Goal: Find specific page/section: Find specific page/section

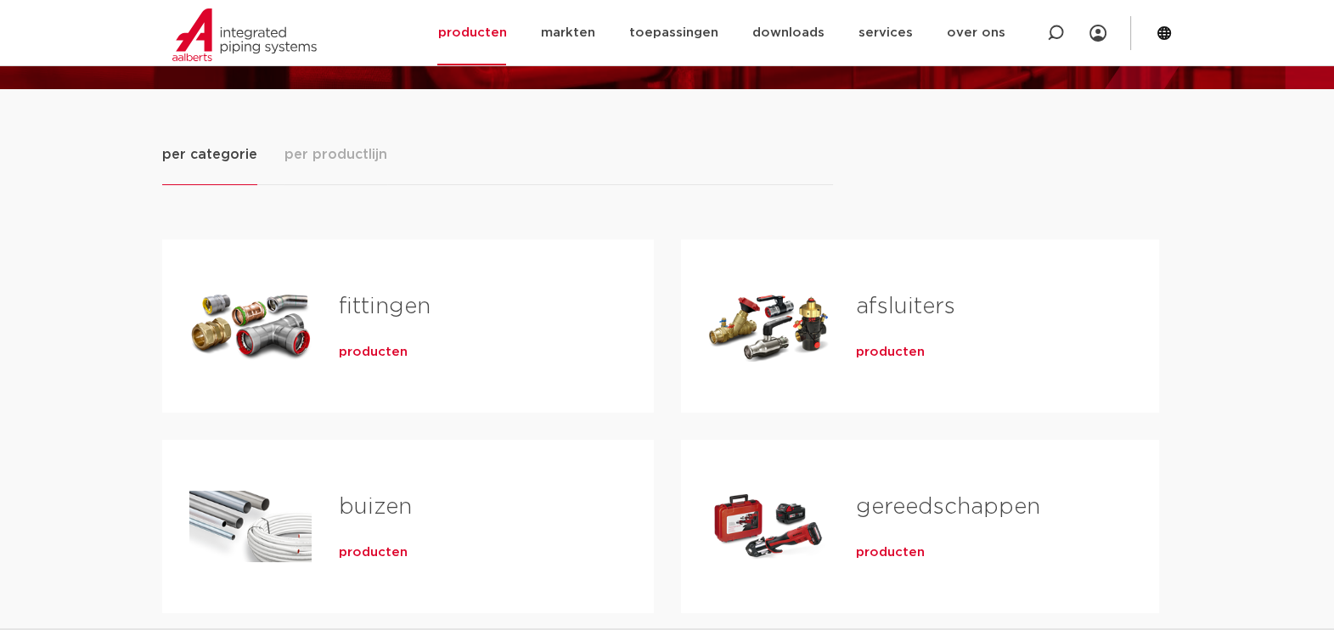
scroll to position [211, 0]
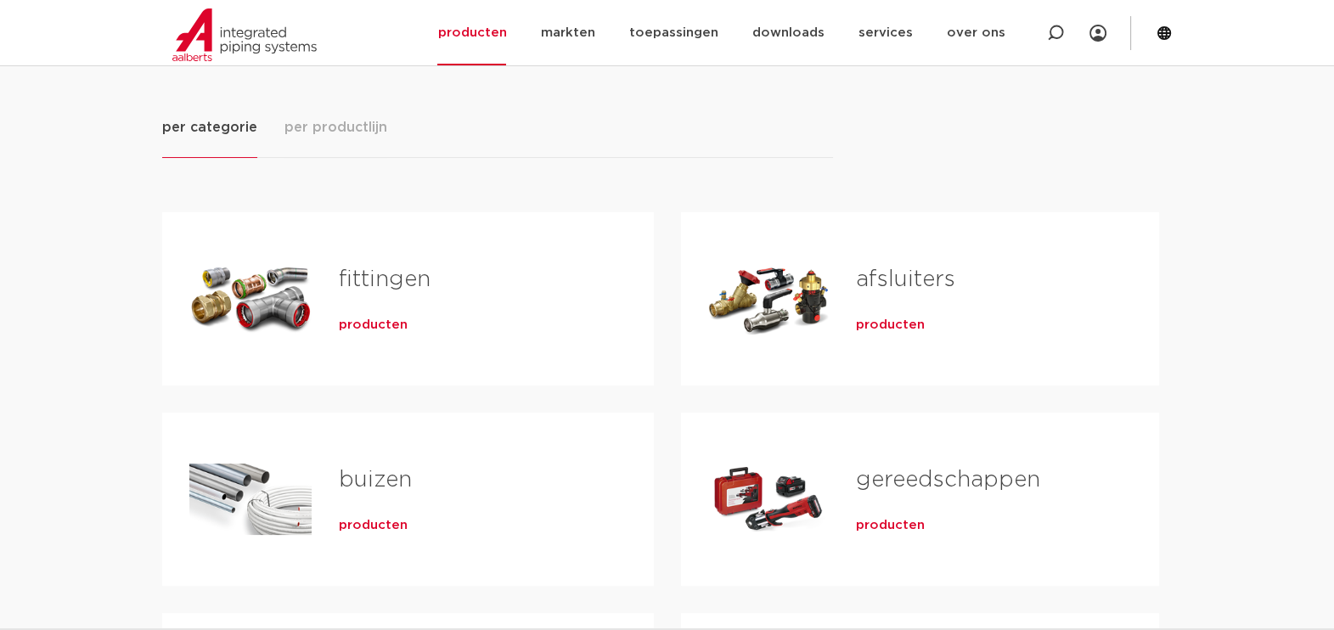
click at [333, 131] on span "per productlijn" at bounding box center [336, 127] width 103 height 20
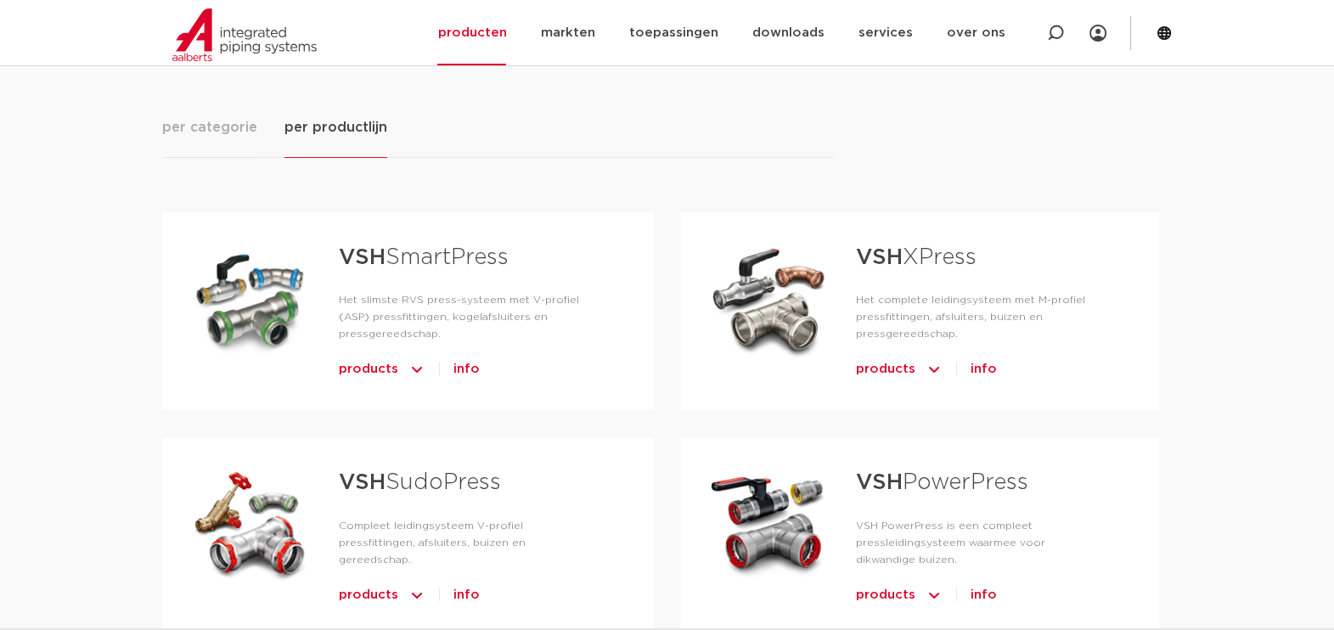
click at [932, 364] on img "Tabs. Open items met enter of spatie, sluit af met escape en navigeer met de pi…" at bounding box center [934, 369] width 17 height 27
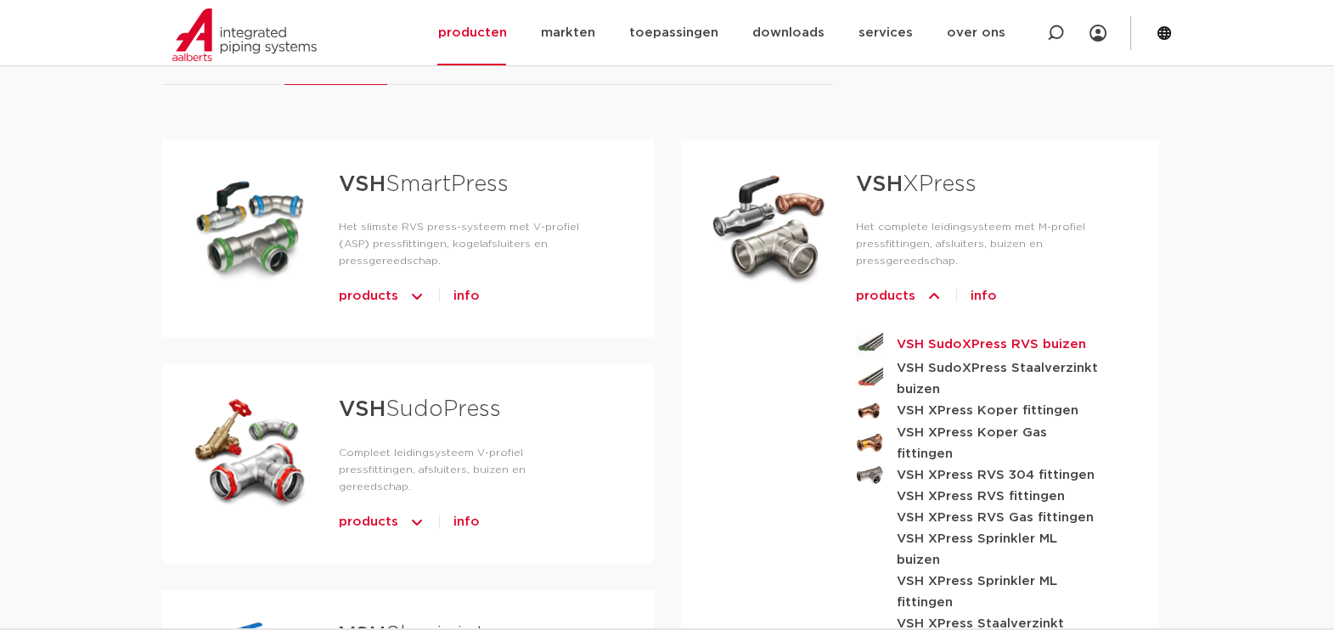
scroll to position [319, 0]
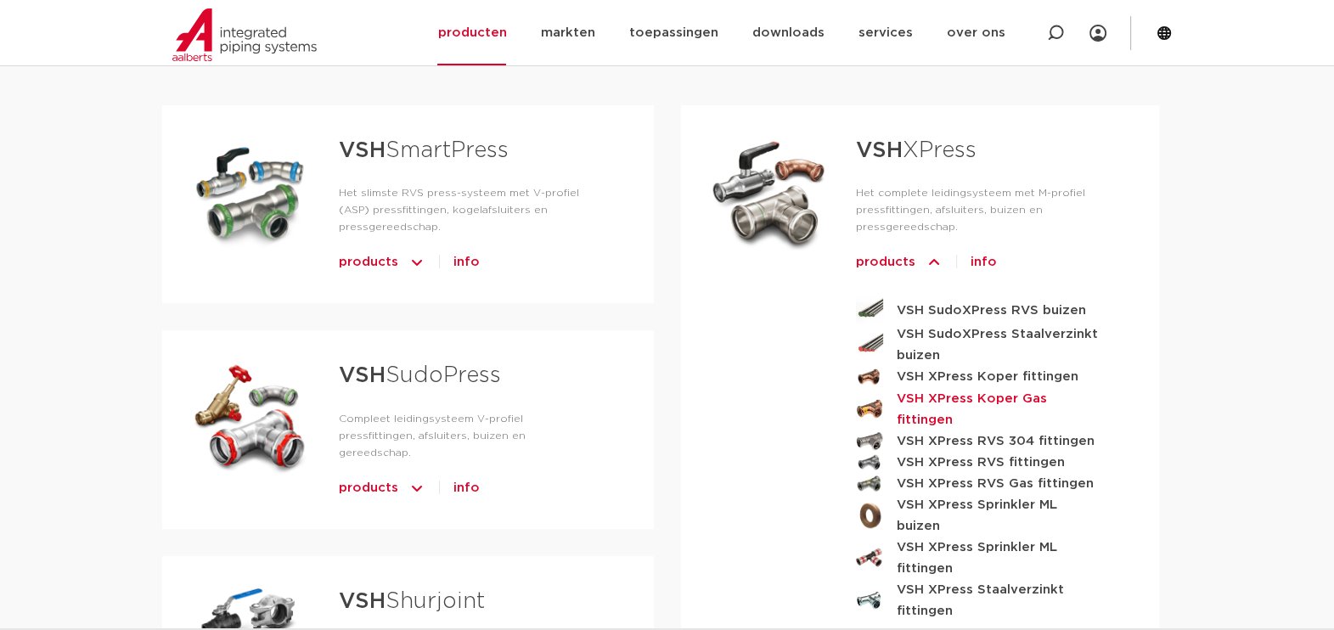
click at [1056, 395] on strong "VSH XPress Koper Gas fittingen" at bounding box center [1000, 409] width 207 height 42
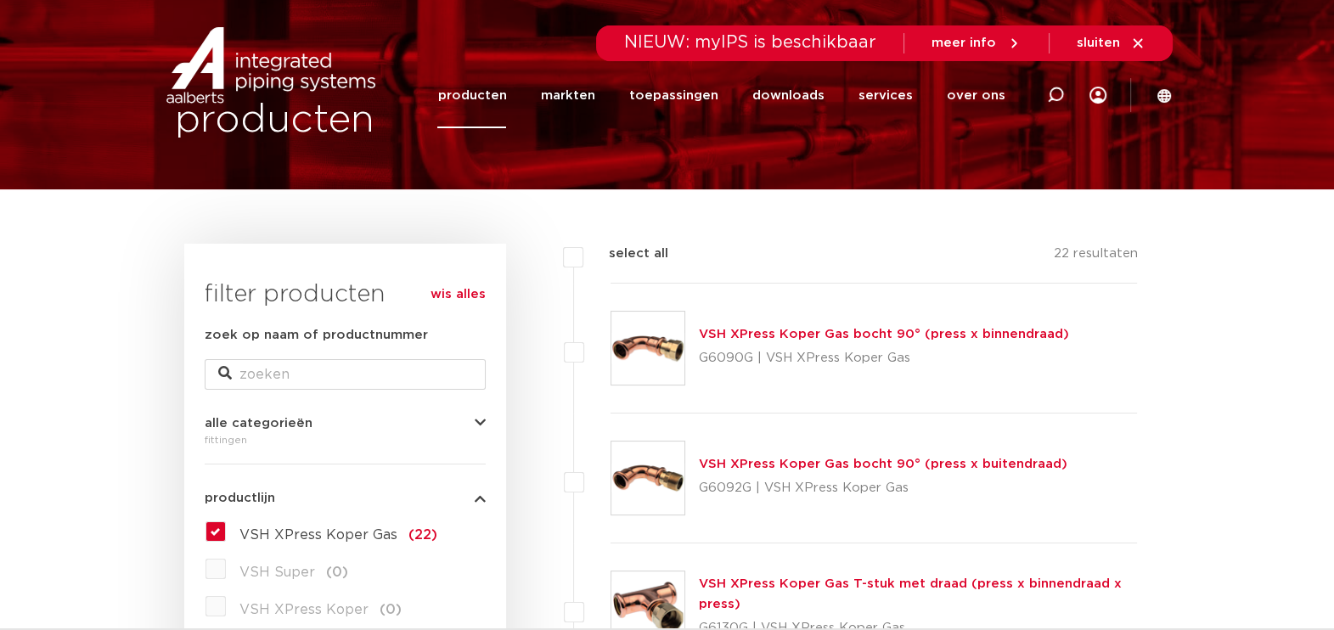
scroll to position [7, 0]
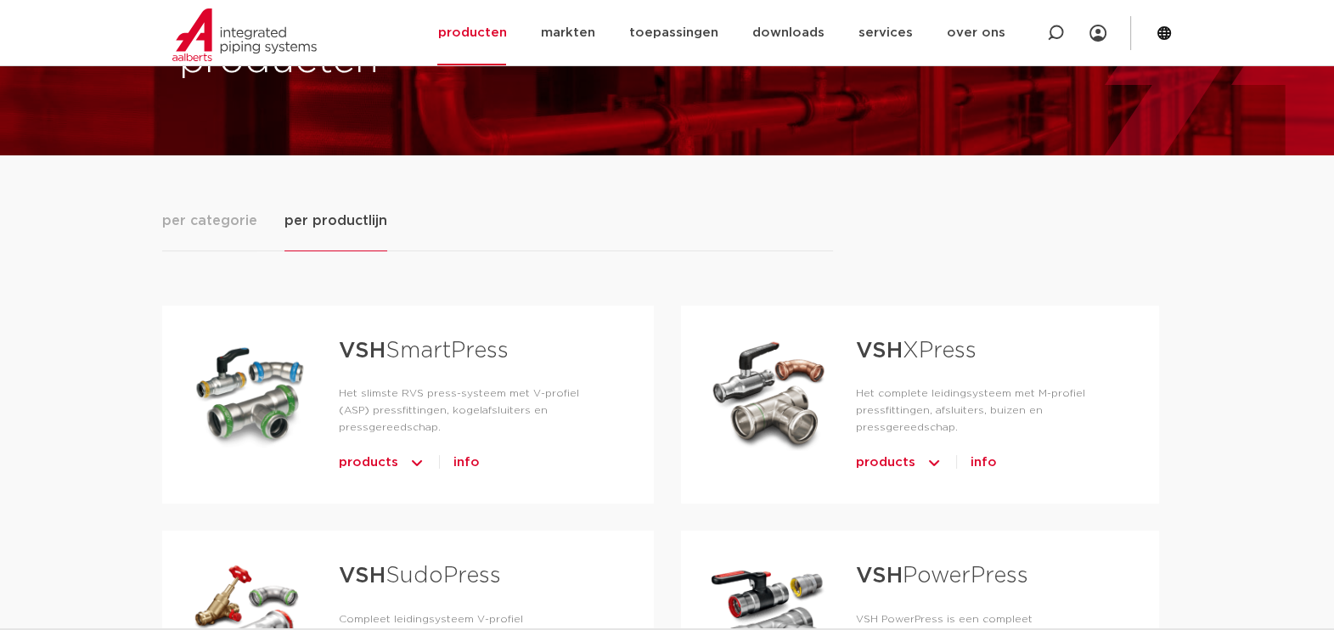
scroll to position [105, 0]
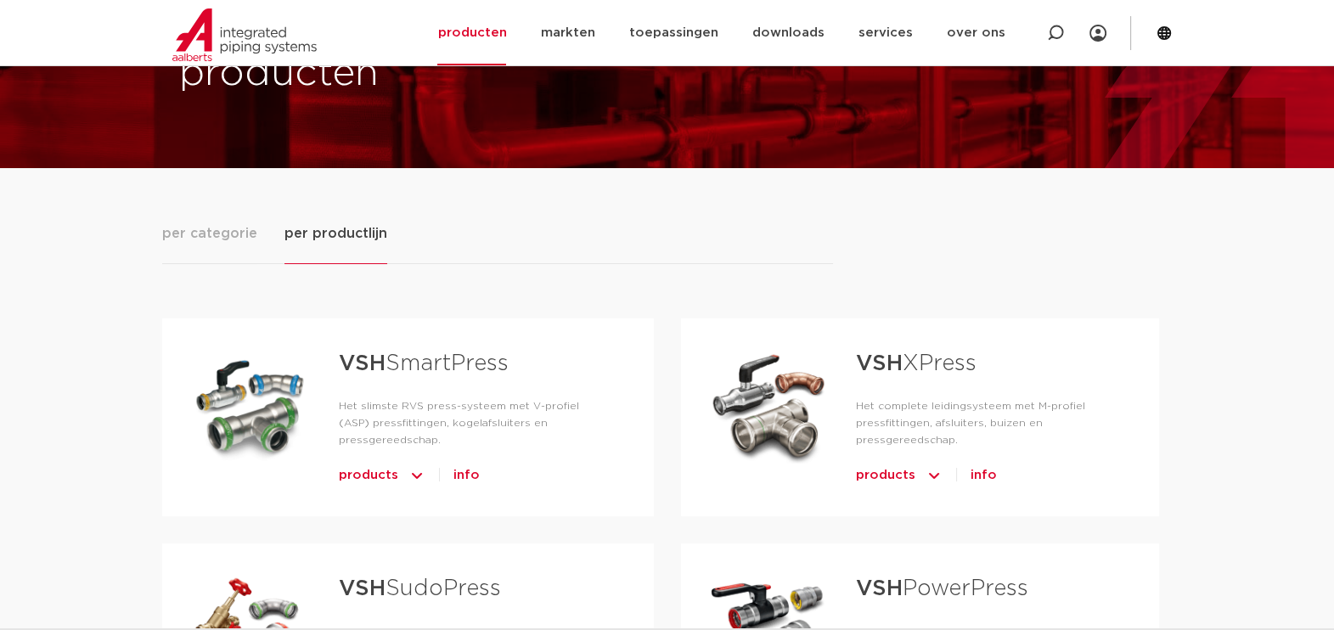
click at [933, 357] on link "VSH XPress" at bounding box center [916, 363] width 121 height 22
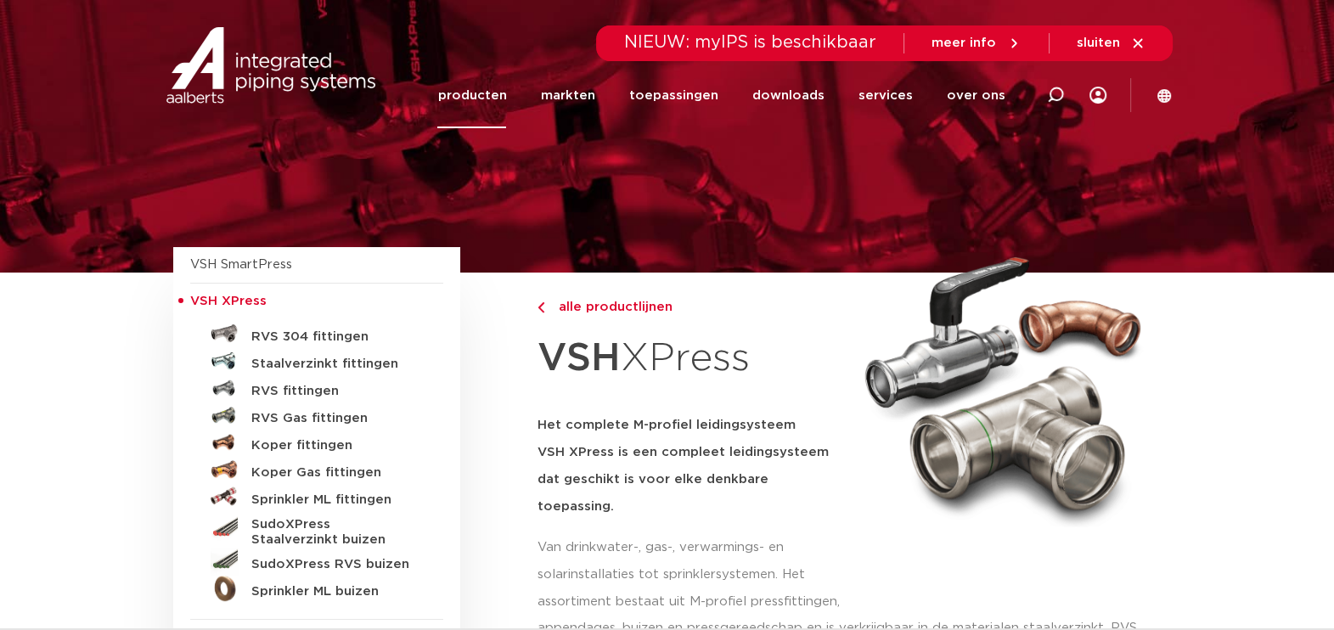
click at [1168, 97] on icon at bounding box center [1165, 95] width 14 height 14
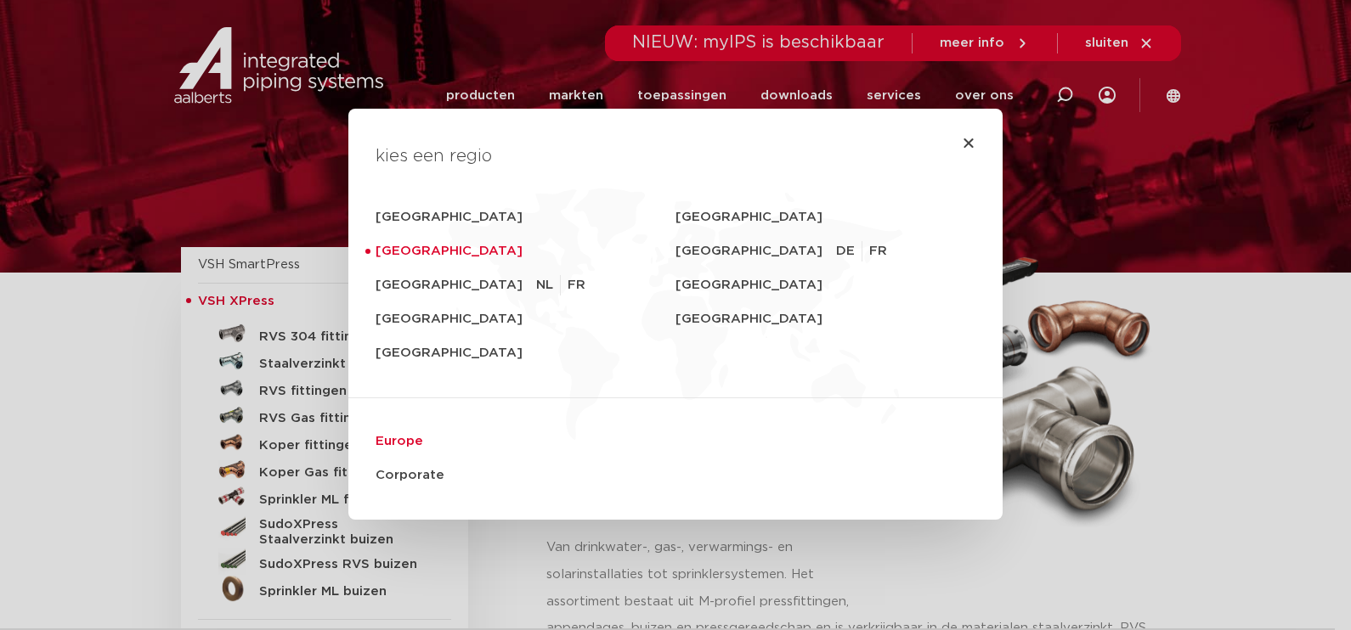
click at [403, 432] on link "Europe" at bounding box center [675, 442] width 600 height 34
